Goal: Communication & Community: Participate in discussion

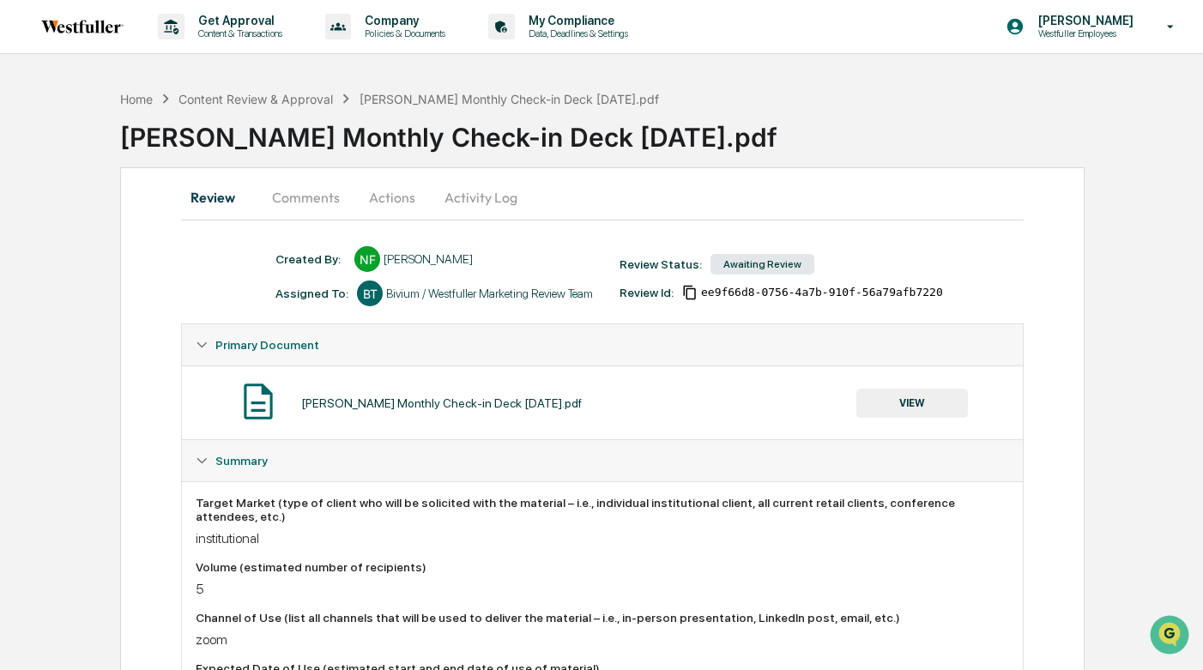
click at [299, 207] on button "Comments" at bounding box center [305, 197] width 95 height 41
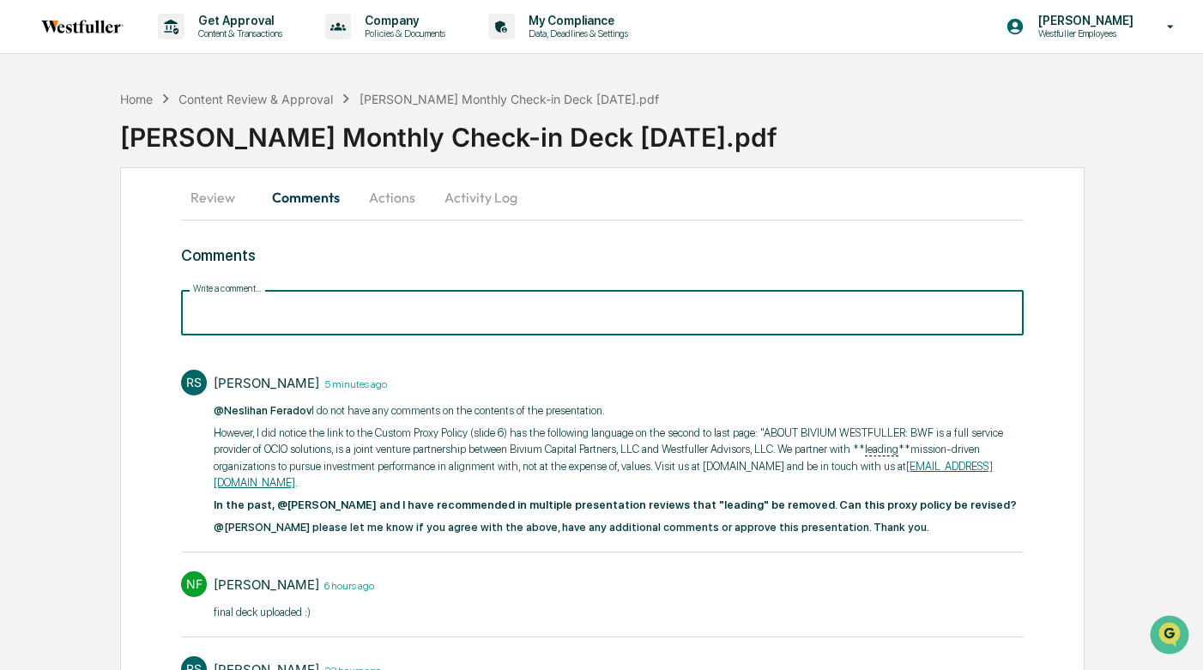
click at [338, 314] on input "Write a comment..." at bounding box center [602, 312] width 842 height 45
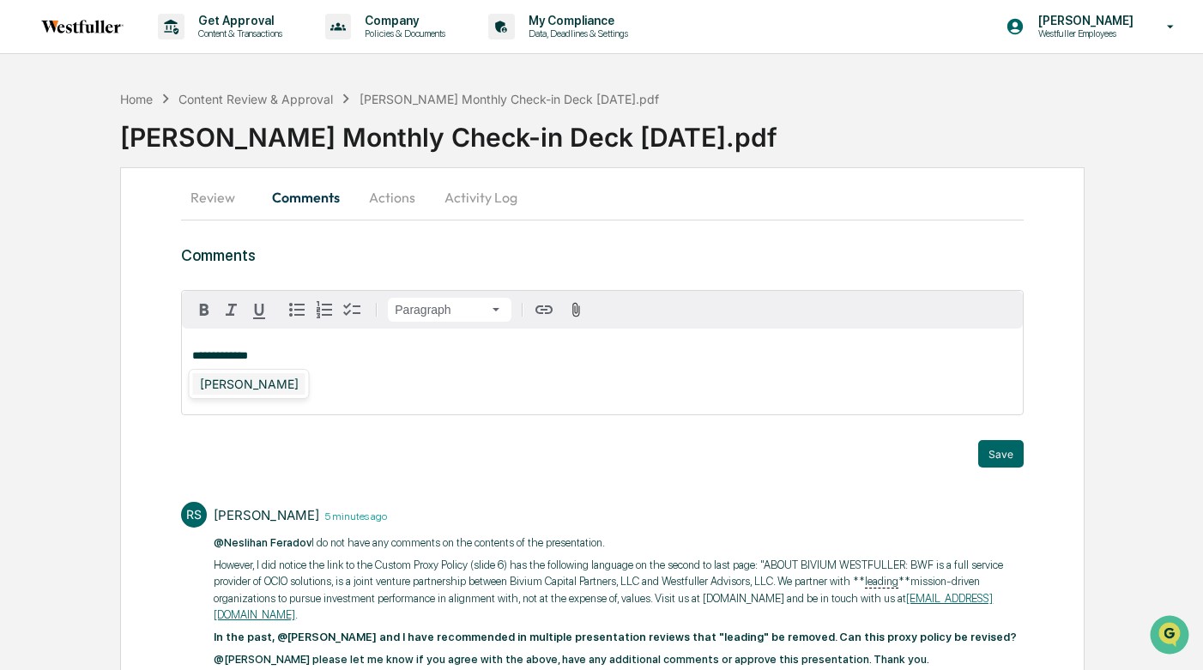
click at [244, 381] on div "Rachel Stanley" at bounding box center [249, 383] width 112 height 21
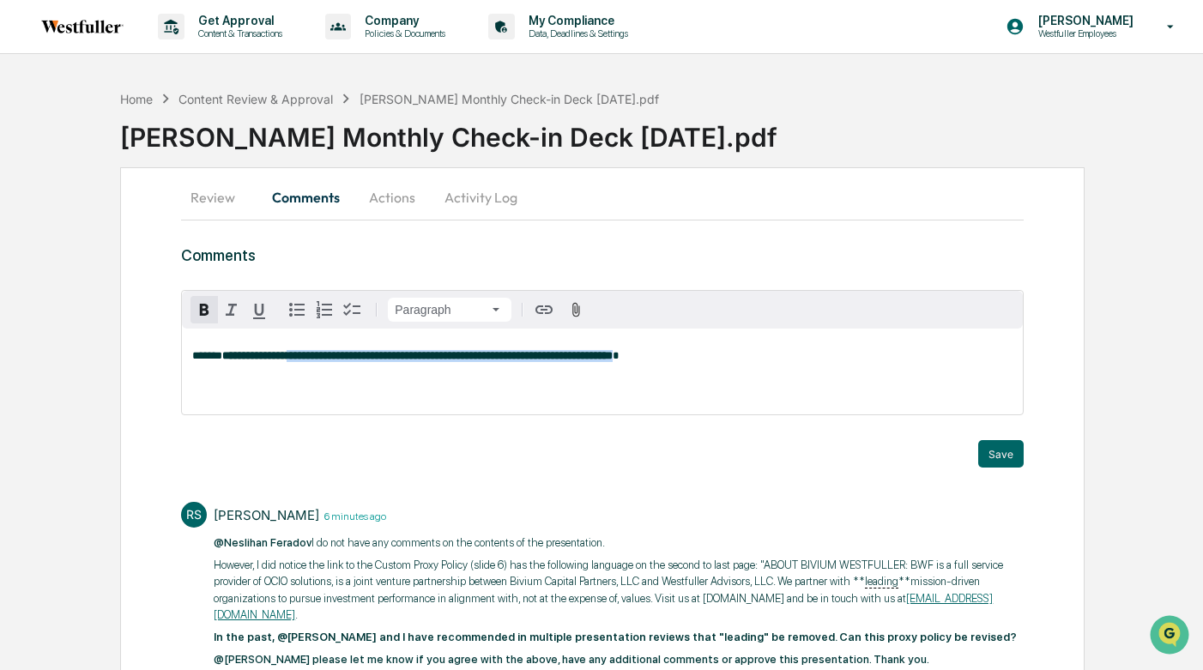
drag, startPoint x: 750, startPoint y: 359, endPoint x: 322, endPoint y: 351, distance: 428.1
click at [322, 351] on p "**********" at bounding box center [601, 356] width 819 height 12
click at [208, 306] on icon "button" at bounding box center [204, 310] width 9 height 12
click at [335, 352] on span "**********" at bounding box center [452, 355] width 330 height 11
click at [743, 358] on p "**********" at bounding box center [601, 356] width 819 height 12
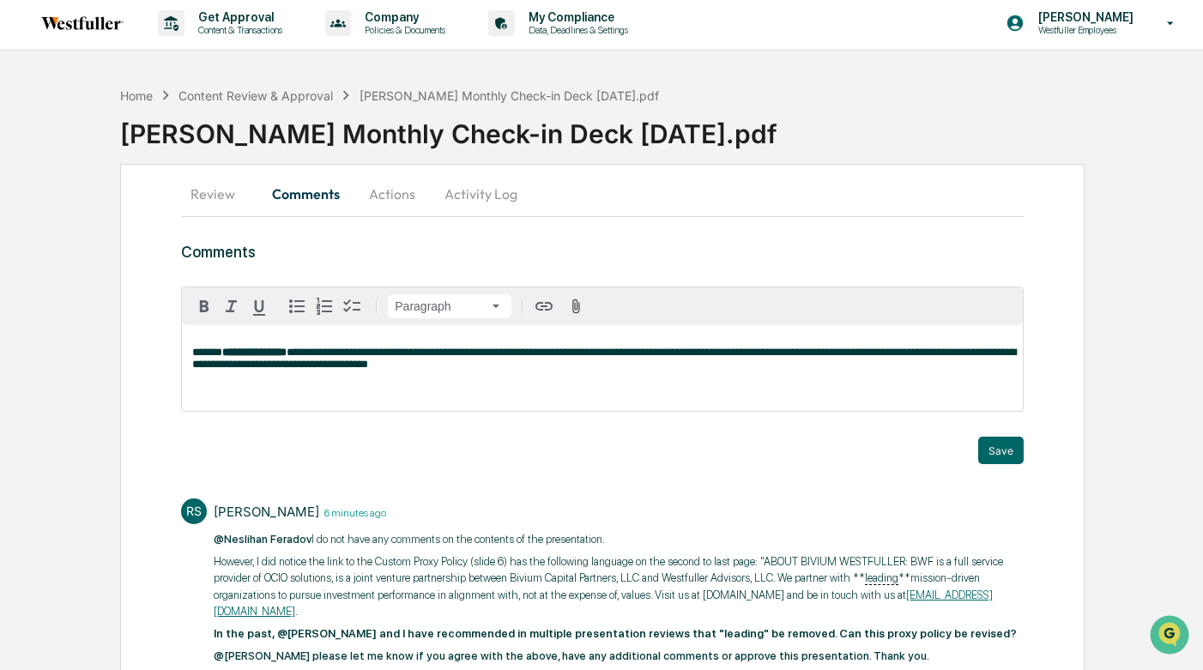
scroll to position [7, 0]
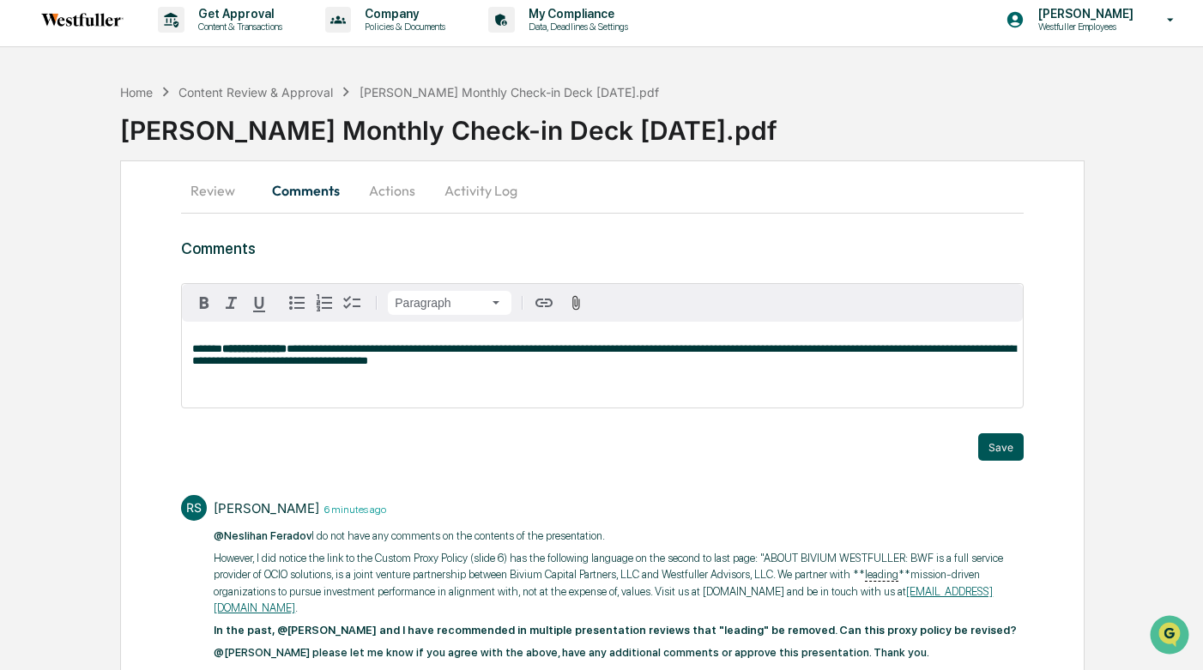
click at [998, 451] on button "Save" at bounding box center [1000, 446] width 45 height 27
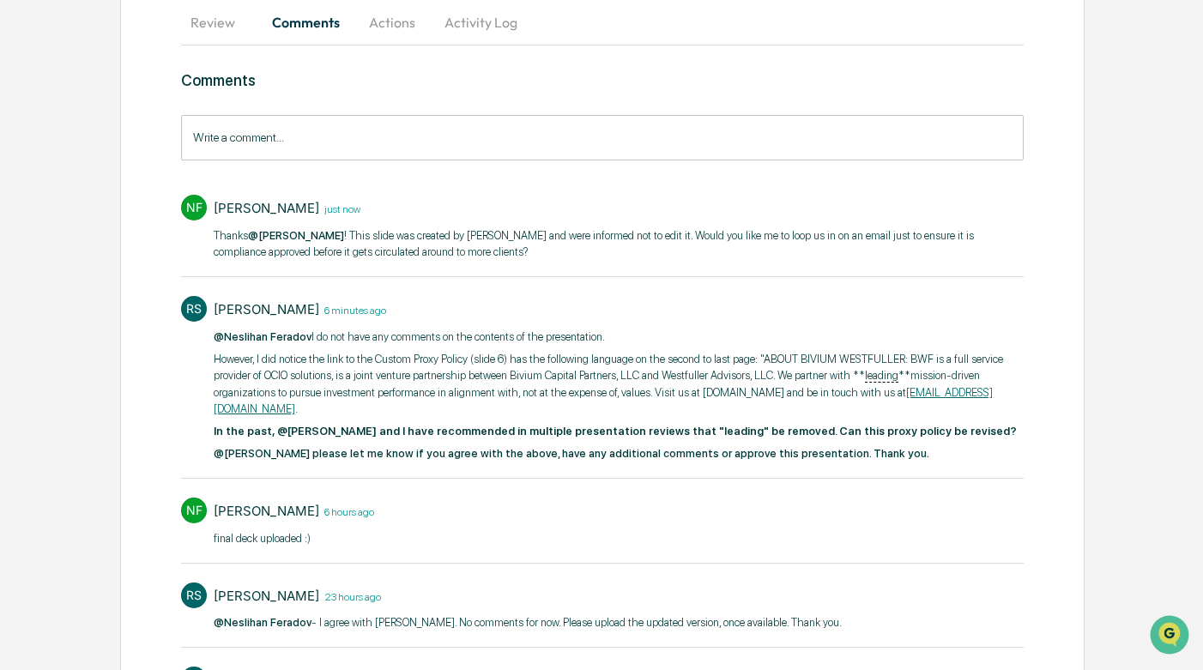
scroll to position [181, 0]
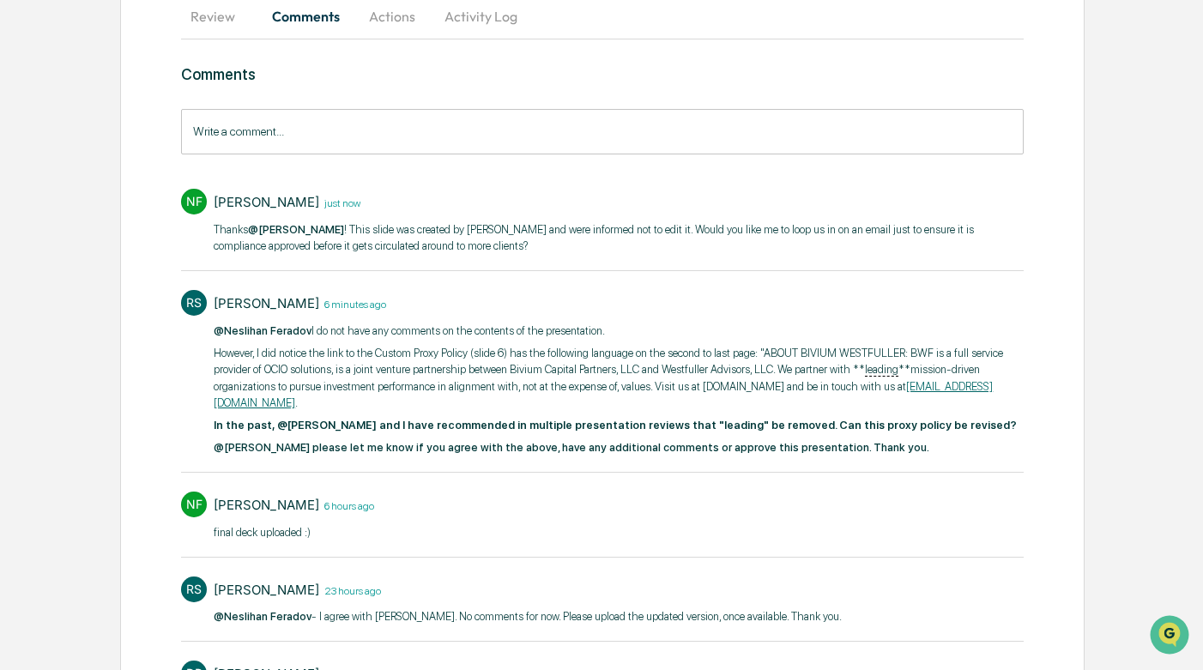
click at [918, 228] on p "Thanks @Rachel Stanley ! This slide was created by Mona Williams and were infor…" at bounding box center [618, 237] width 809 height 33
click at [603, 243] on p "Thanks @Rachel Stanley ! This slide was created by Mona Williams and were infor…" at bounding box center [618, 237] width 809 height 33
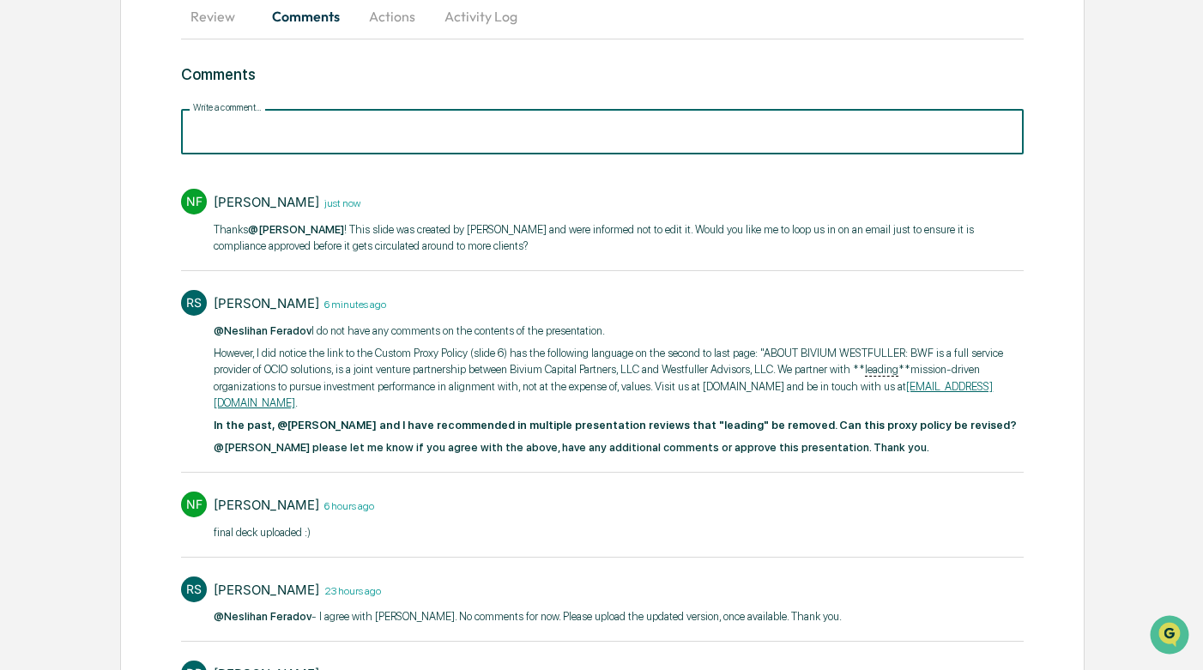
click at [367, 127] on input "Write a comment..." at bounding box center [602, 131] width 842 height 45
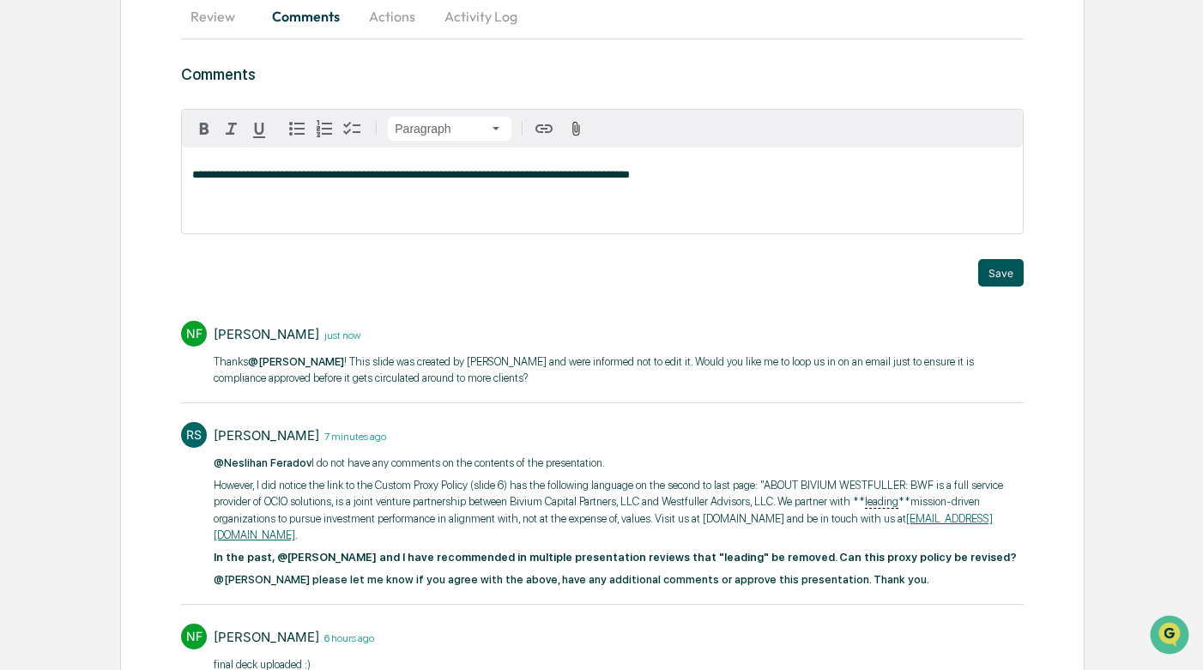
click at [1009, 261] on button "Save" at bounding box center [1000, 272] width 45 height 27
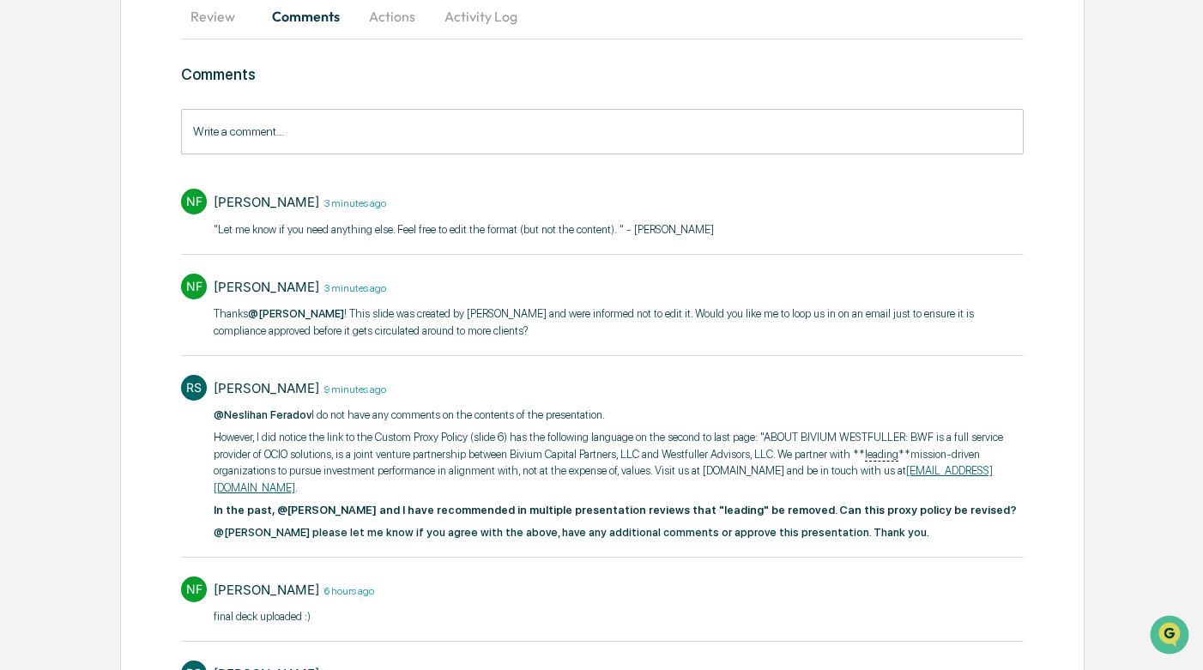
scroll to position [0, 0]
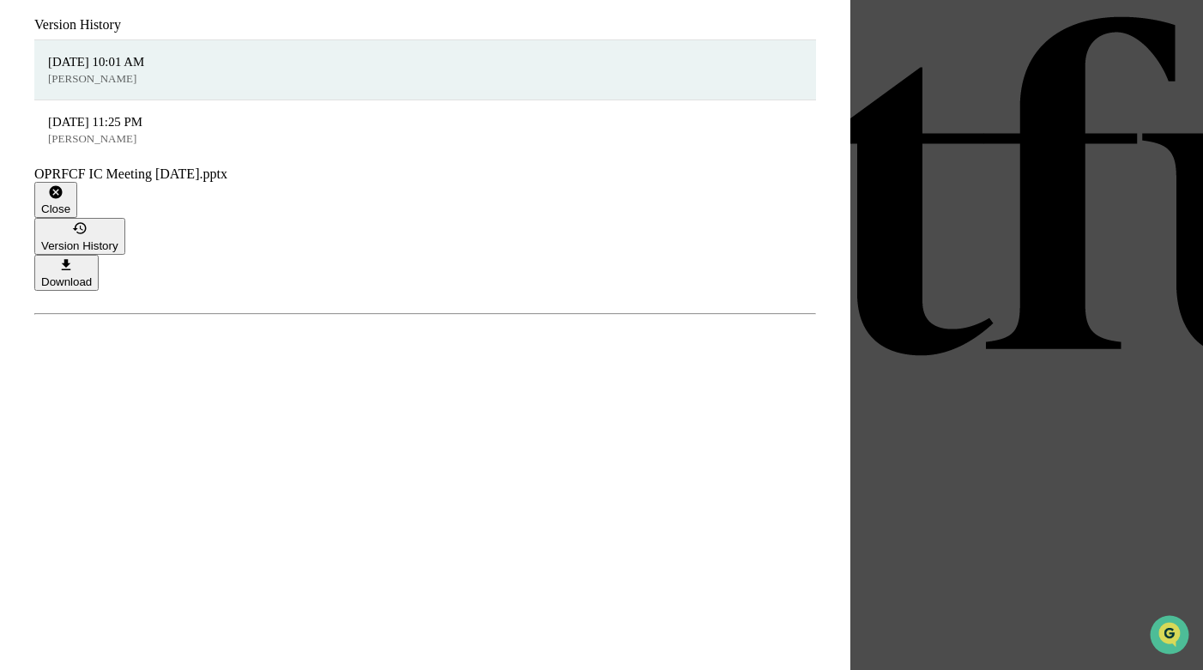
click at [64, 184] on icon "button" at bounding box center [56, 192] width 16 height 16
